Goal: Check status: Check status

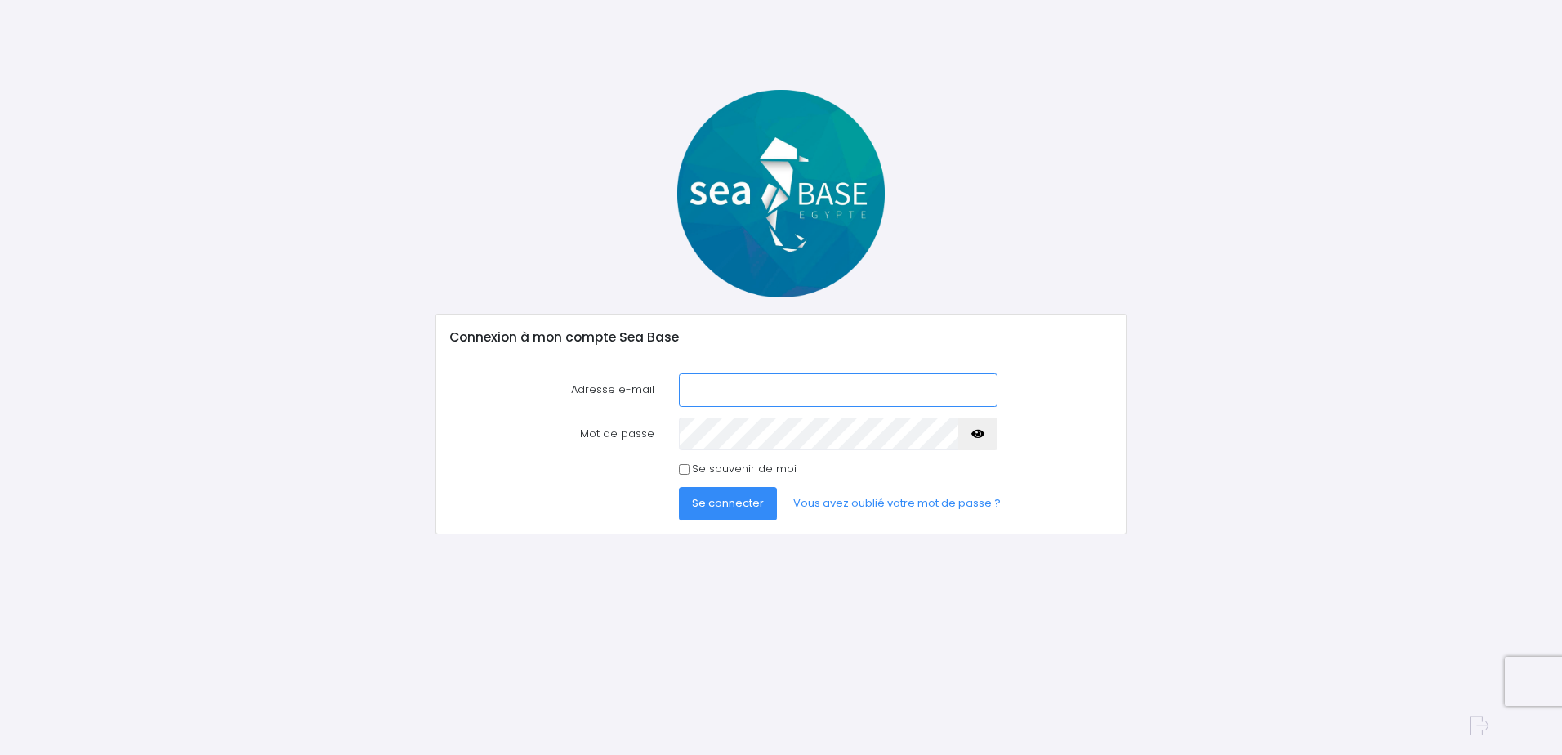
type input "[EMAIL_ADDRESS][DOMAIN_NAME]"
click at [741, 498] on span "Se connecter" at bounding box center [728, 503] width 72 height 16
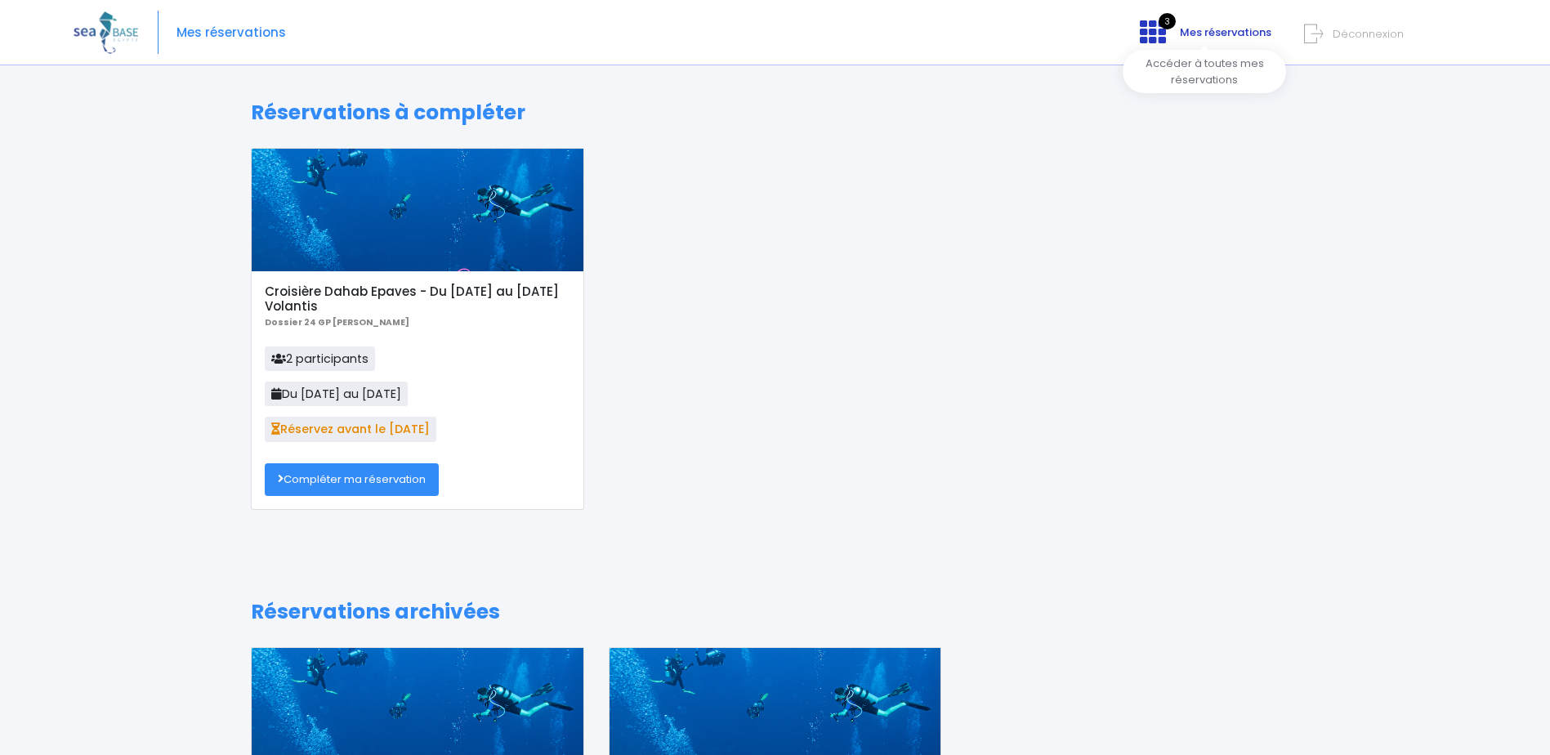
click at [1201, 32] on span "Mes réservations" at bounding box center [1226, 33] width 92 height 16
click at [1168, 19] on span "3" at bounding box center [1167, 21] width 17 height 16
click at [434, 196] on div at bounding box center [418, 210] width 332 height 123
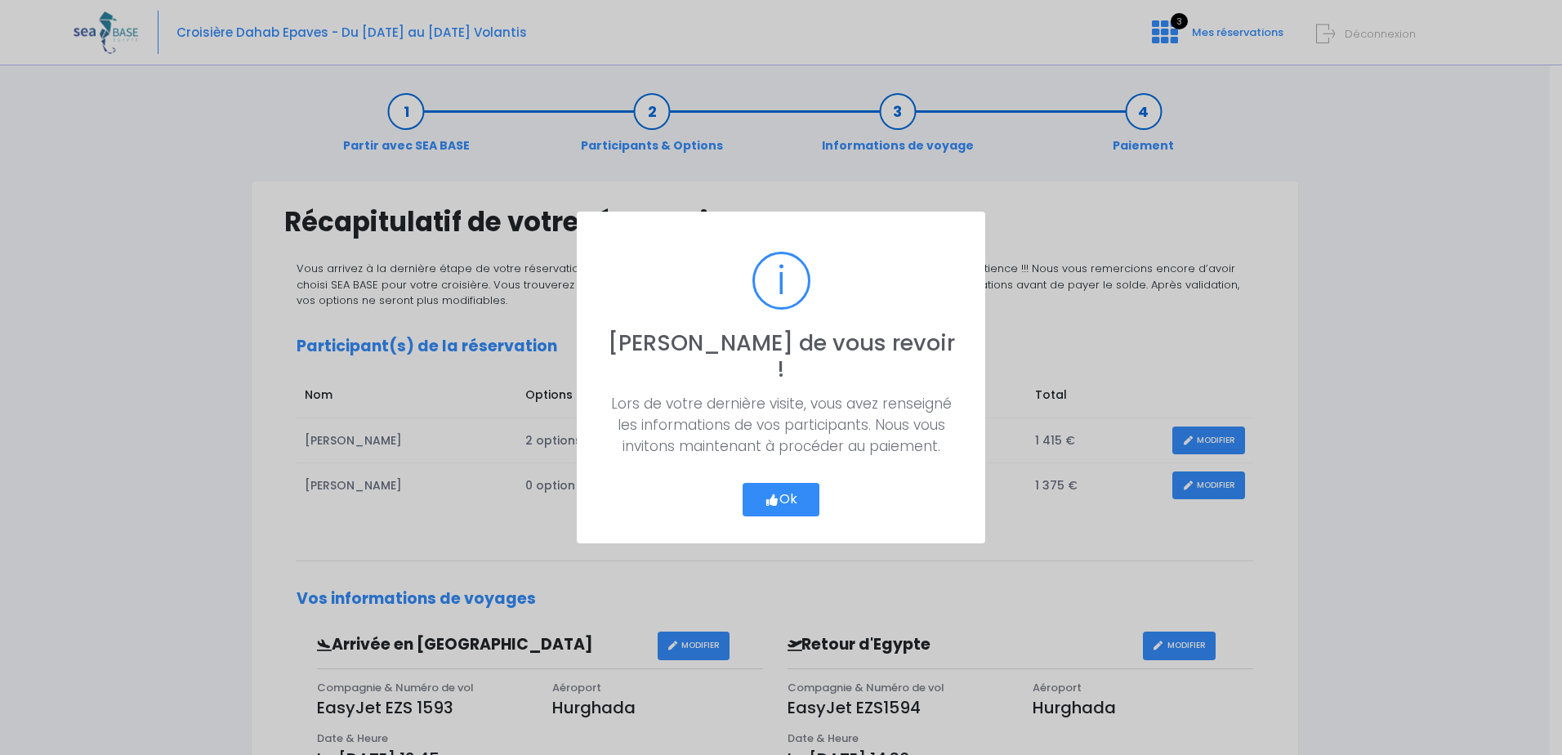
click at [787, 483] on button "Ok" at bounding box center [781, 500] width 77 height 34
